Goal: Find specific page/section: Find specific page/section

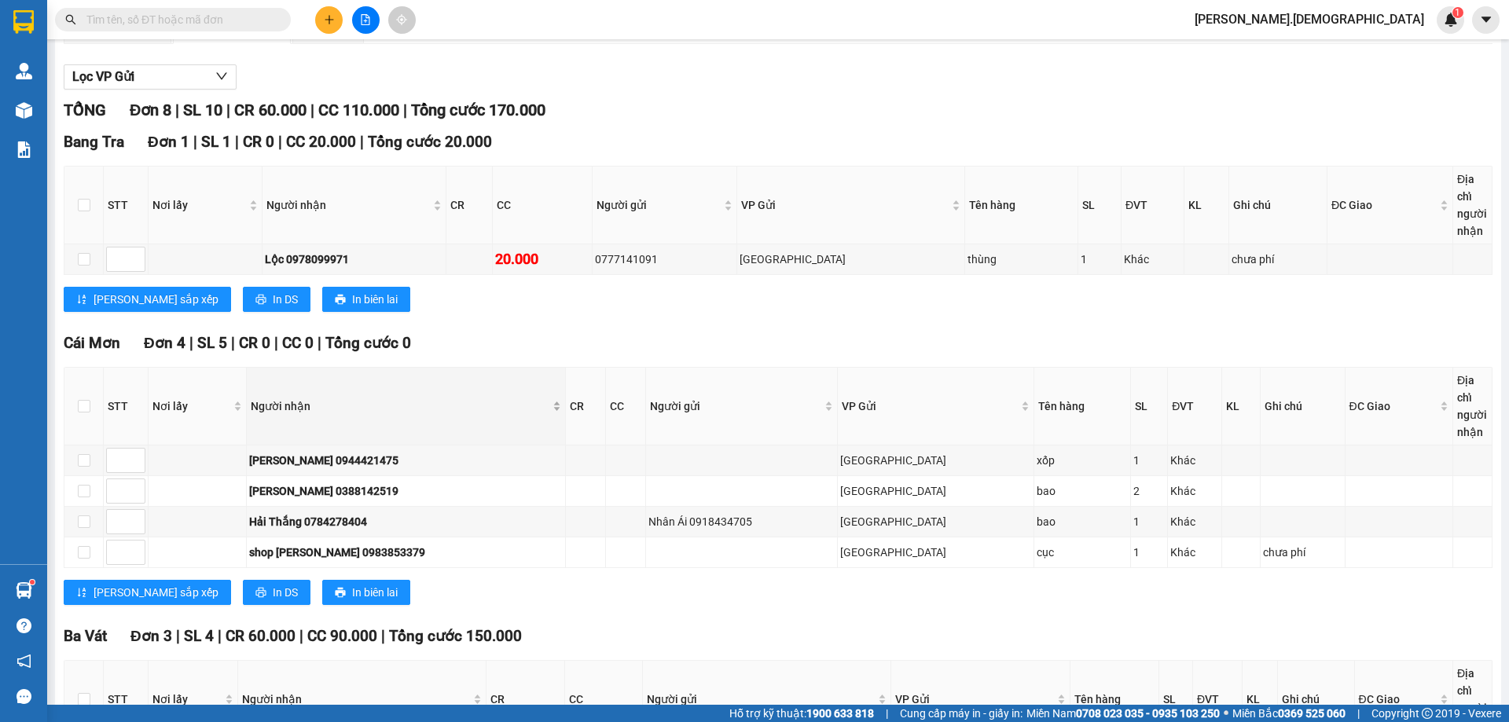
scroll to position [356, 0]
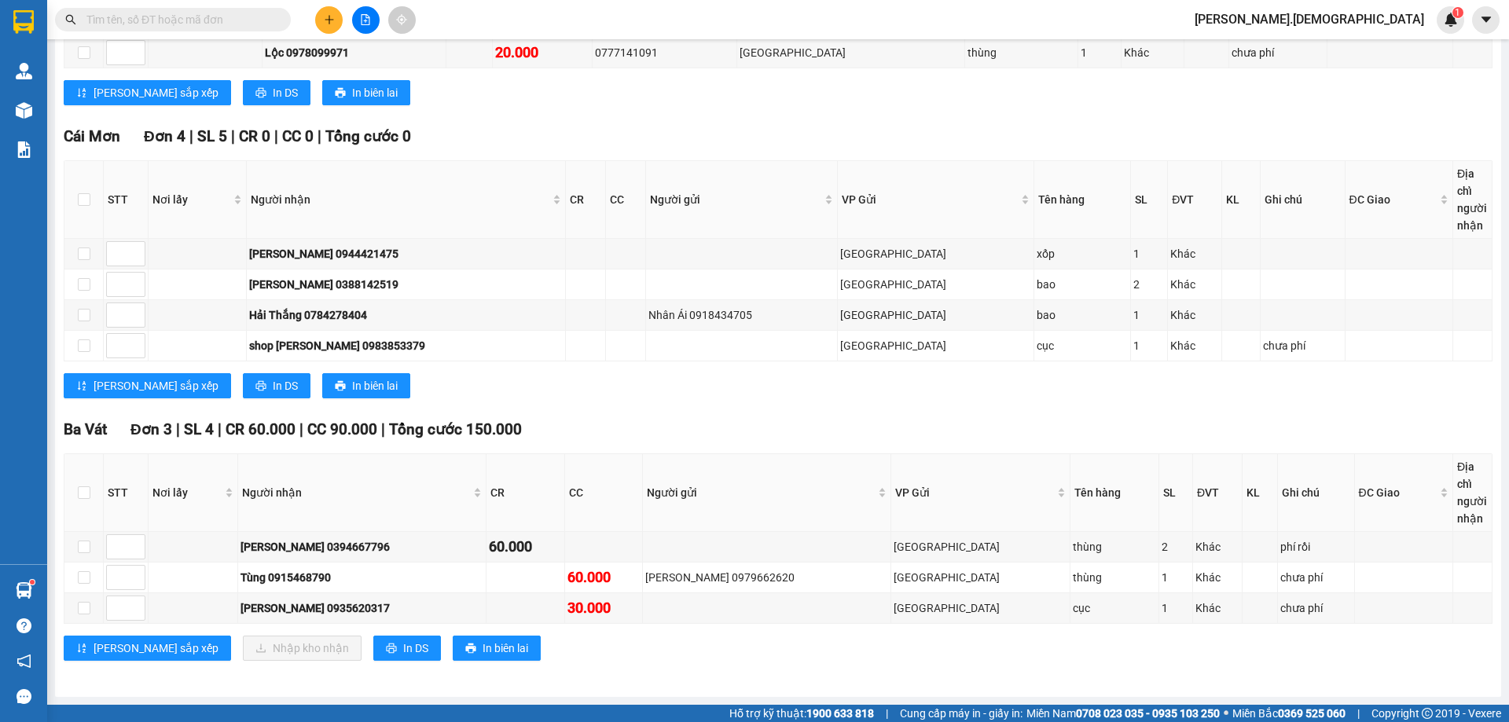
click at [186, 27] on input "text" at bounding box center [179, 19] width 186 height 17
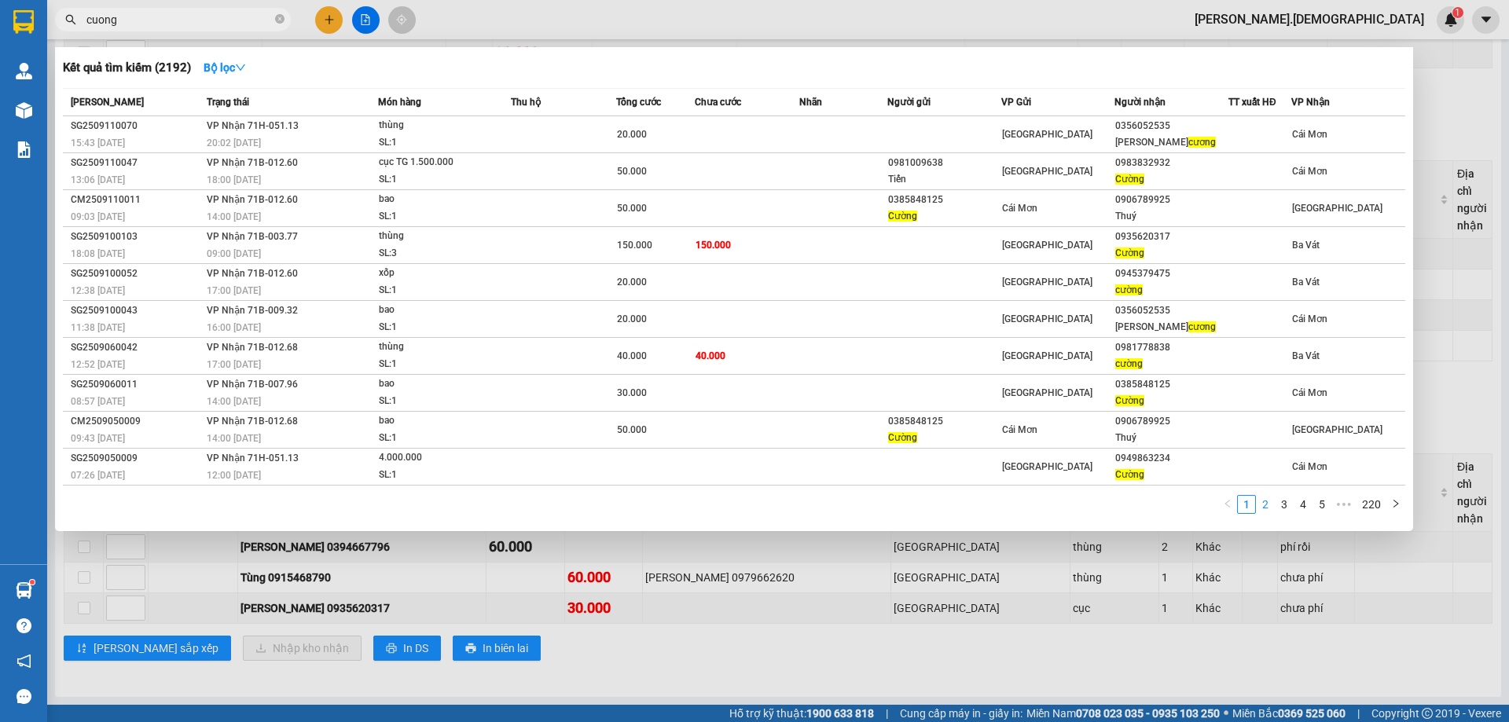
type input "cuong"
click at [1266, 503] on link "2" at bounding box center [1265, 504] width 17 height 17
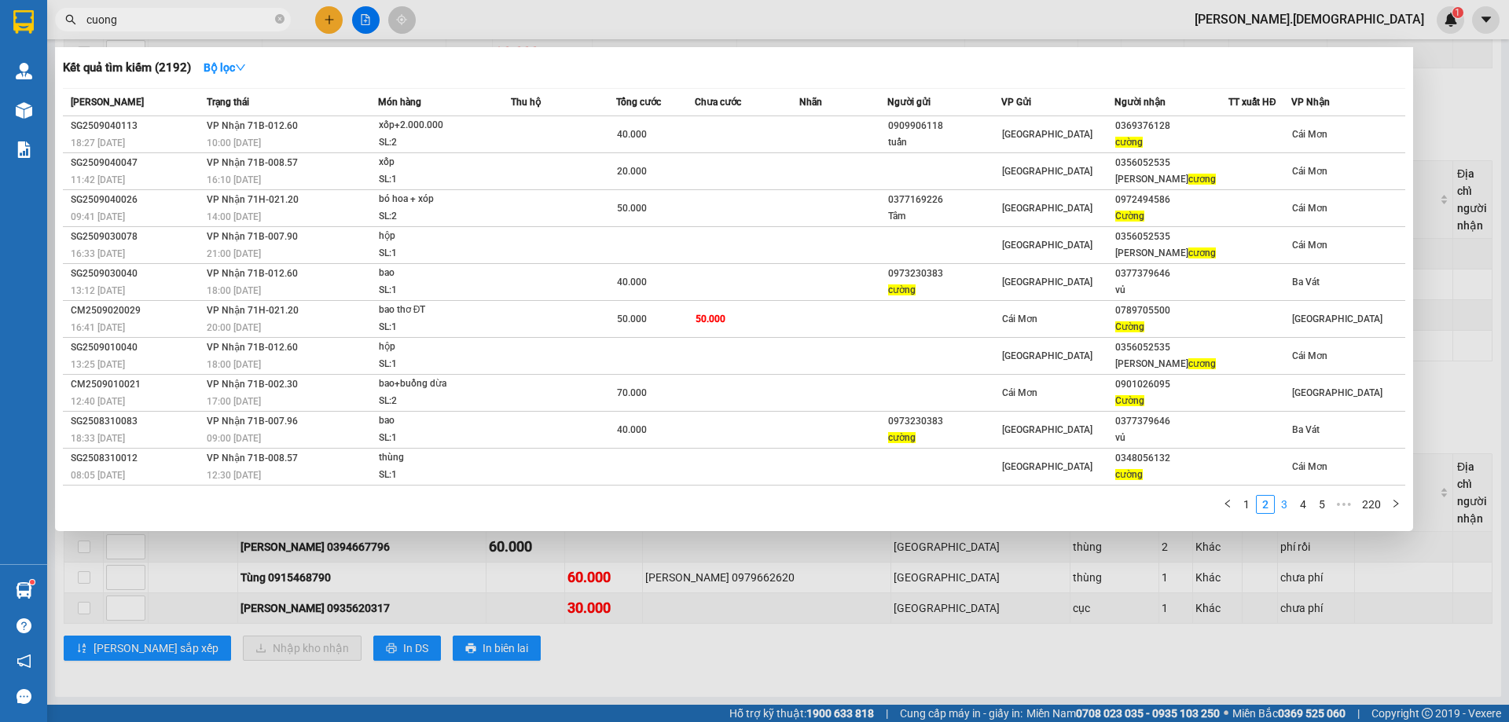
click at [1283, 499] on link "3" at bounding box center [1284, 504] width 17 height 17
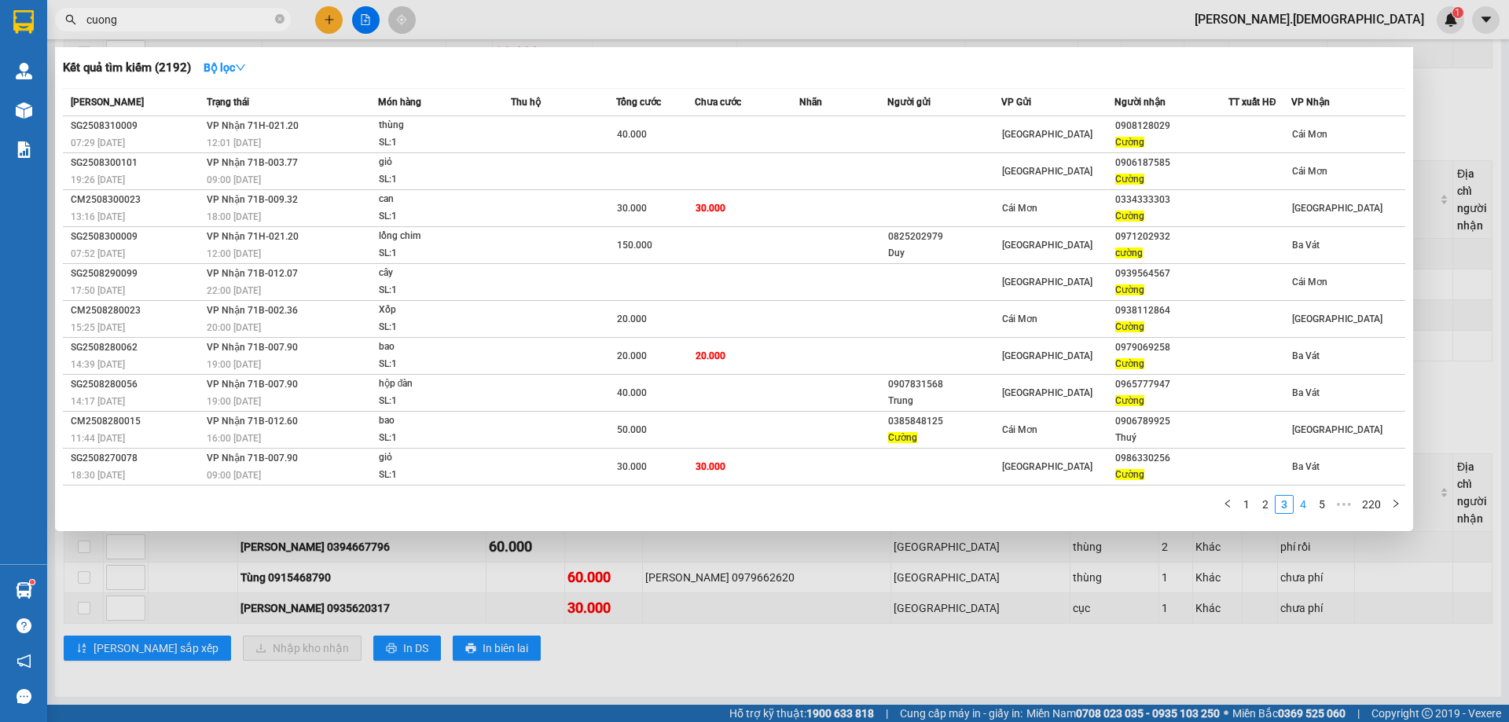
click at [1304, 504] on link "4" at bounding box center [1303, 504] width 17 height 17
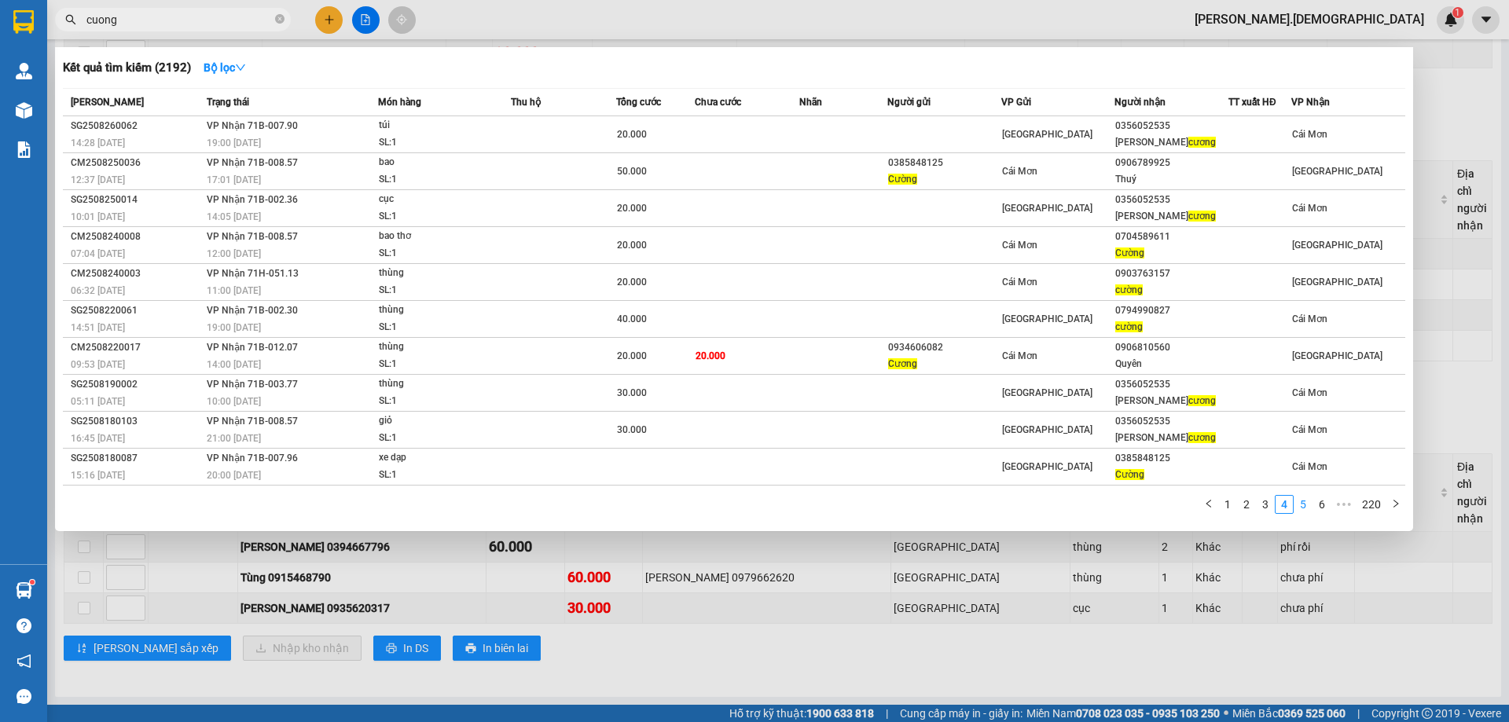
click at [1302, 504] on link "5" at bounding box center [1303, 504] width 17 height 17
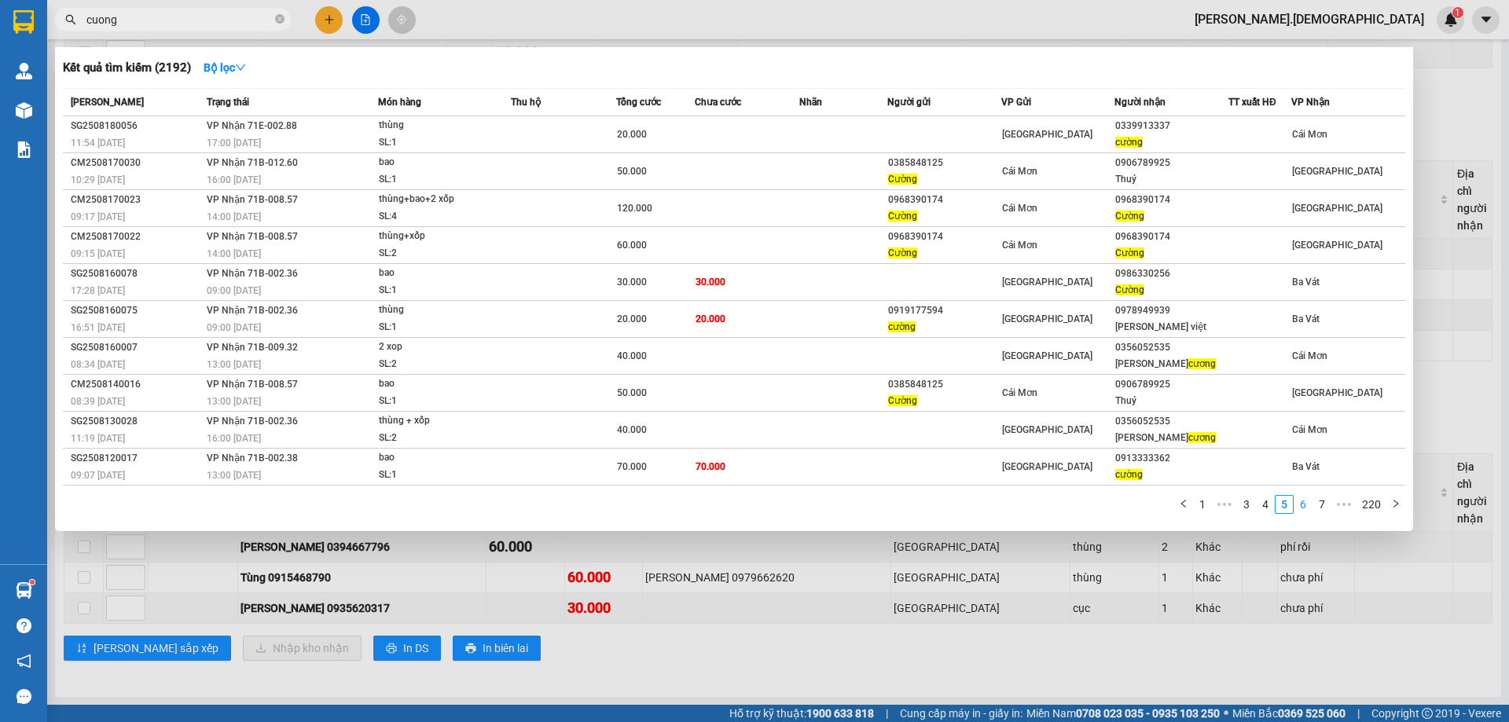
click at [1302, 505] on link "6" at bounding box center [1303, 504] width 17 height 17
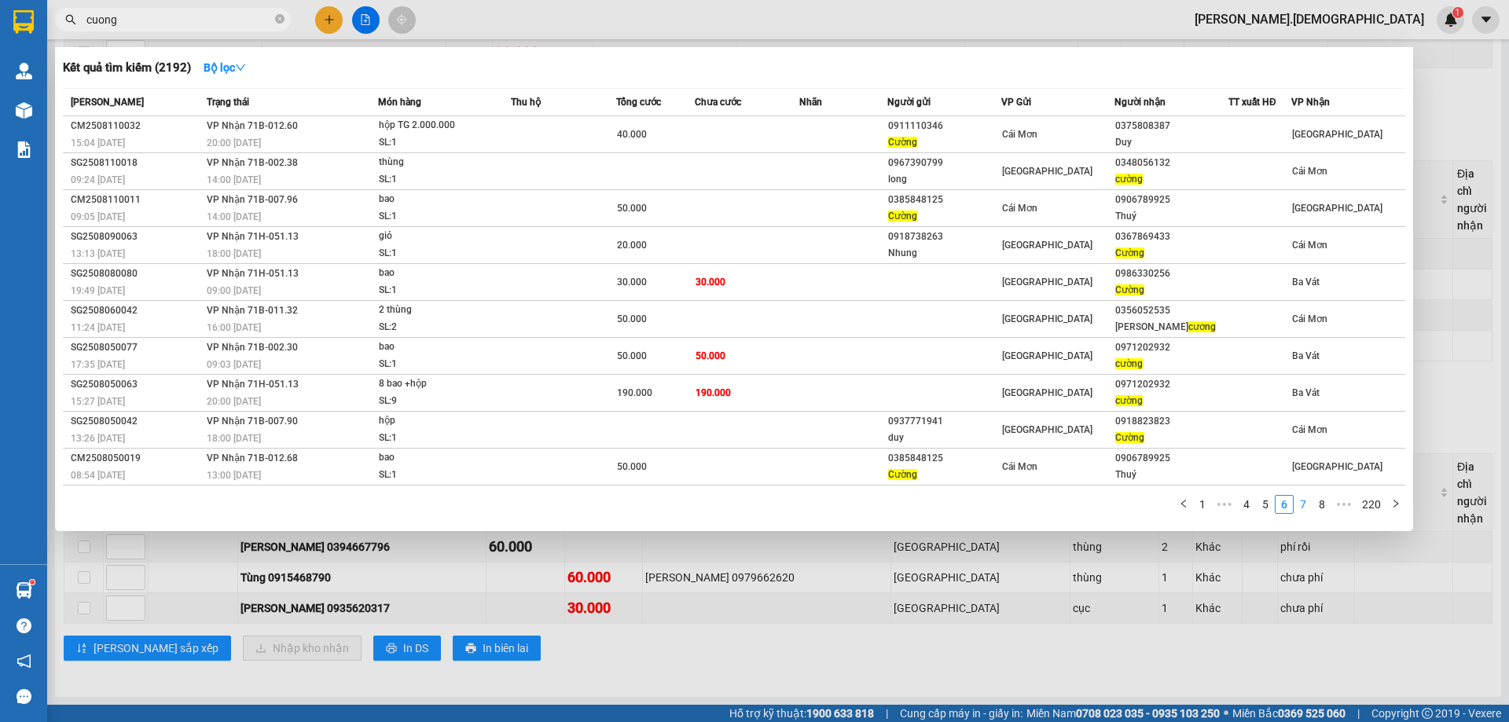
click at [1307, 506] on link "7" at bounding box center [1303, 504] width 17 height 17
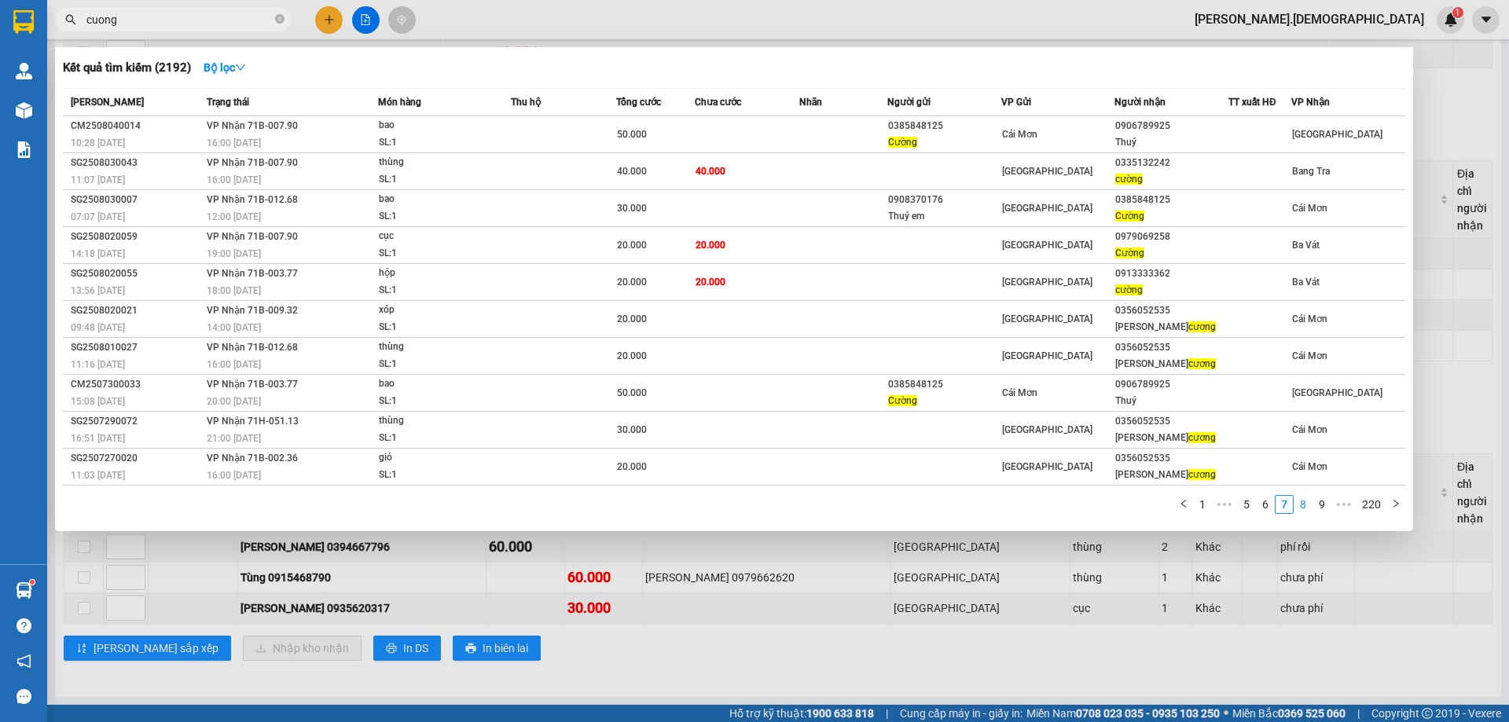
click at [1307, 506] on link "8" at bounding box center [1303, 504] width 17 height 17
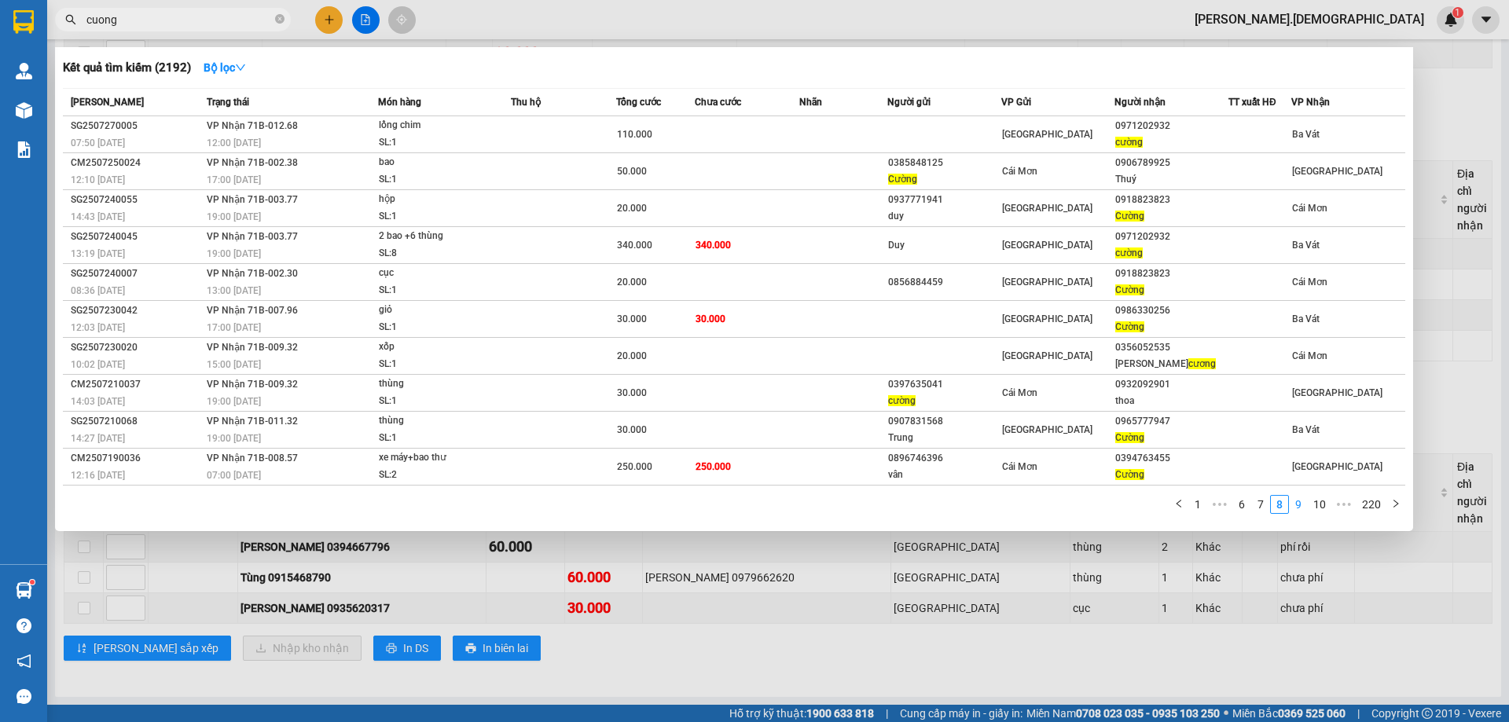
click at [1300, 508] on link "9" at bounding box center [1298, 504] width 17 height 17
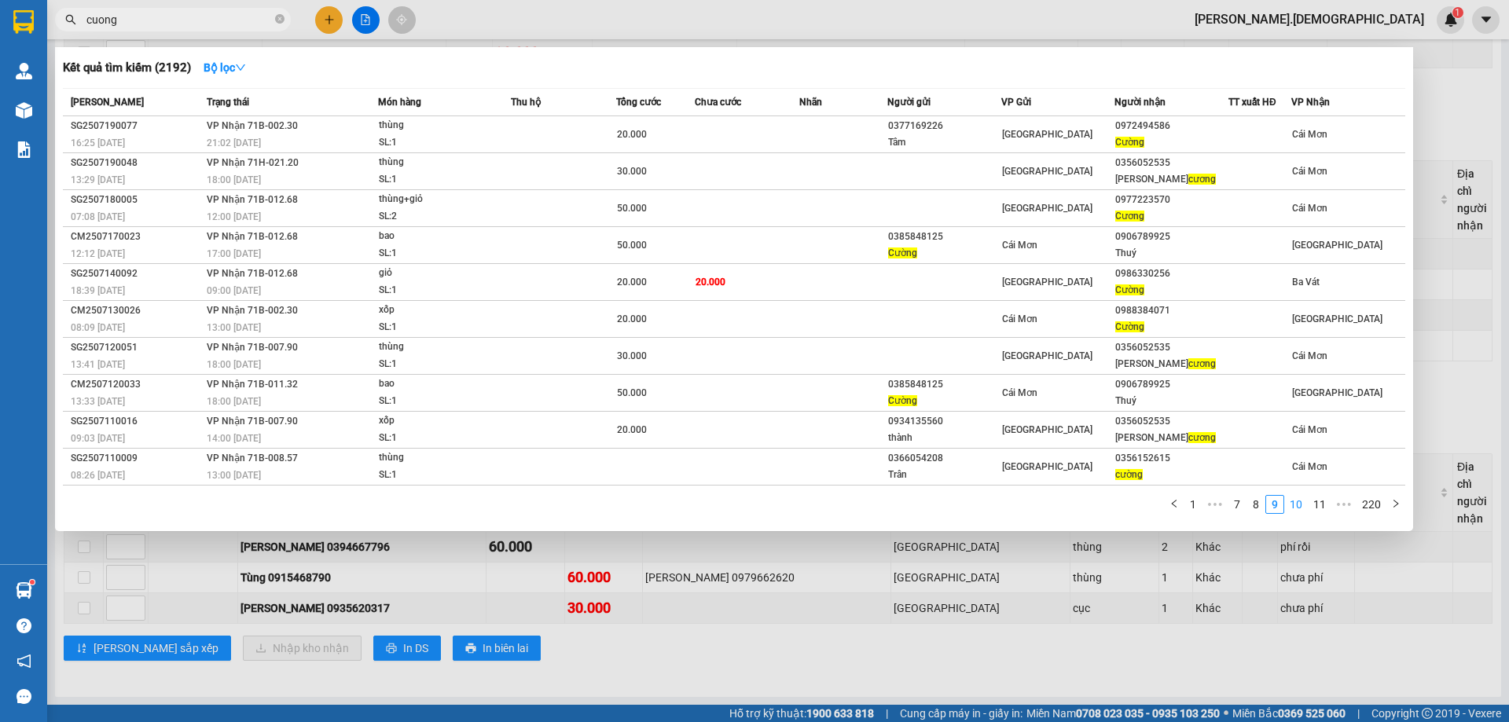
click at [1300, 508] on link "10" at bounding box center [1296, 504] width 22 height 17
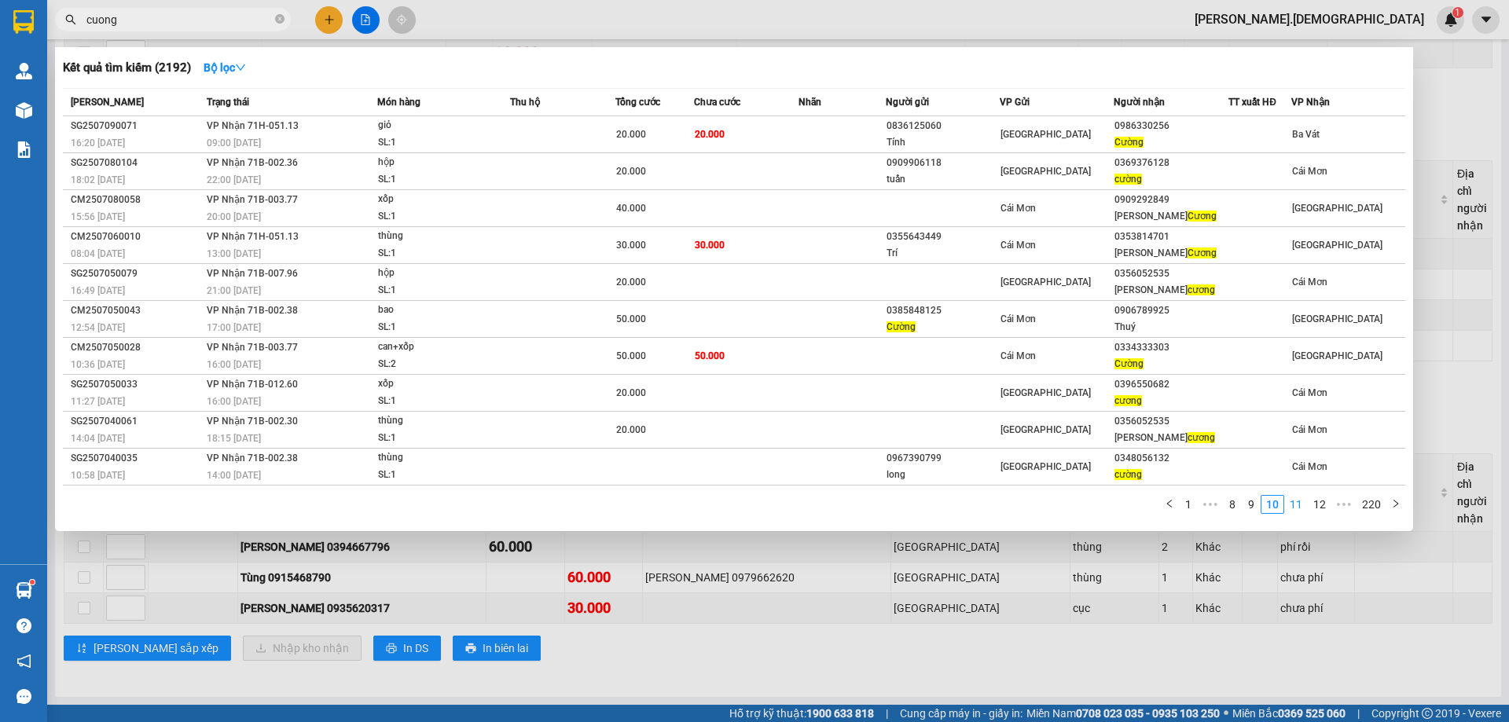
click at [1300, 508] on link "11" at bounding box center [1296, 504] width 22 height 17
